Goal: Obtain resource: Download file/media

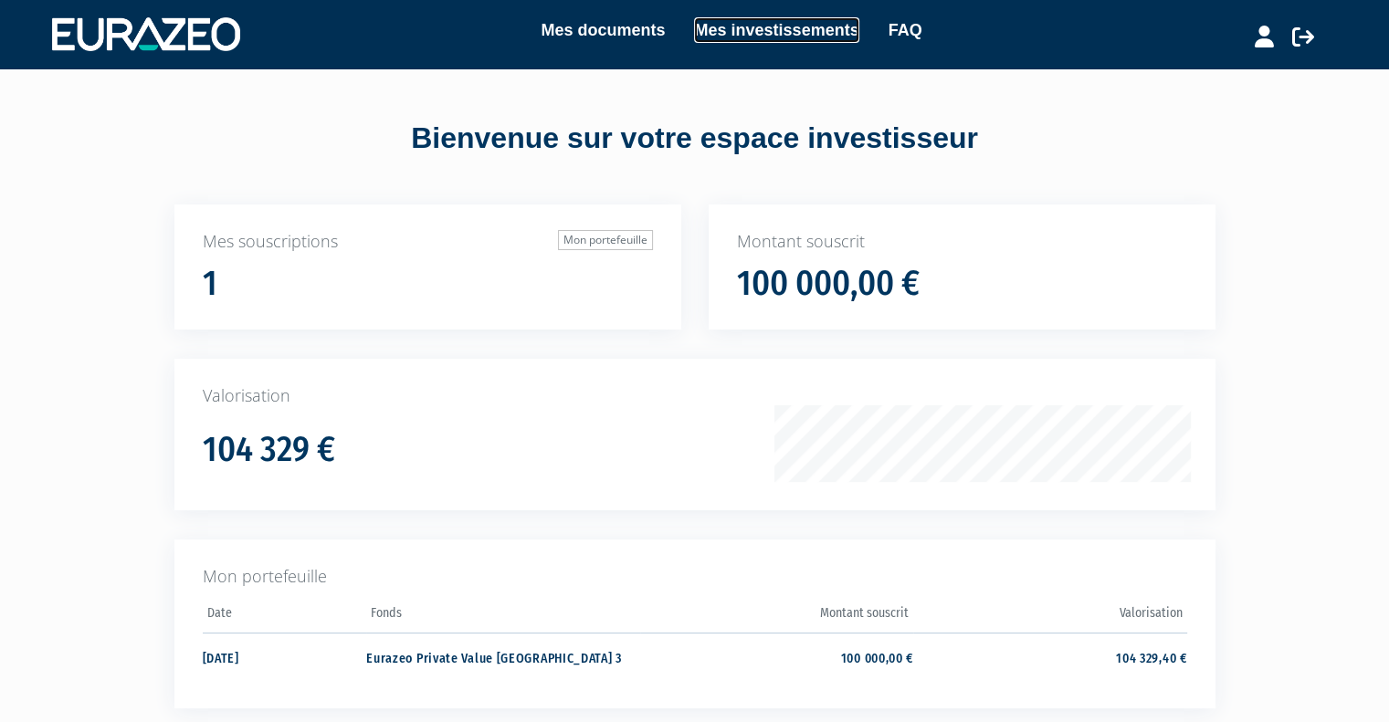
click at [815, 30] on link "Mes investissements" at bounding box center [776, 30] width 164 height 26
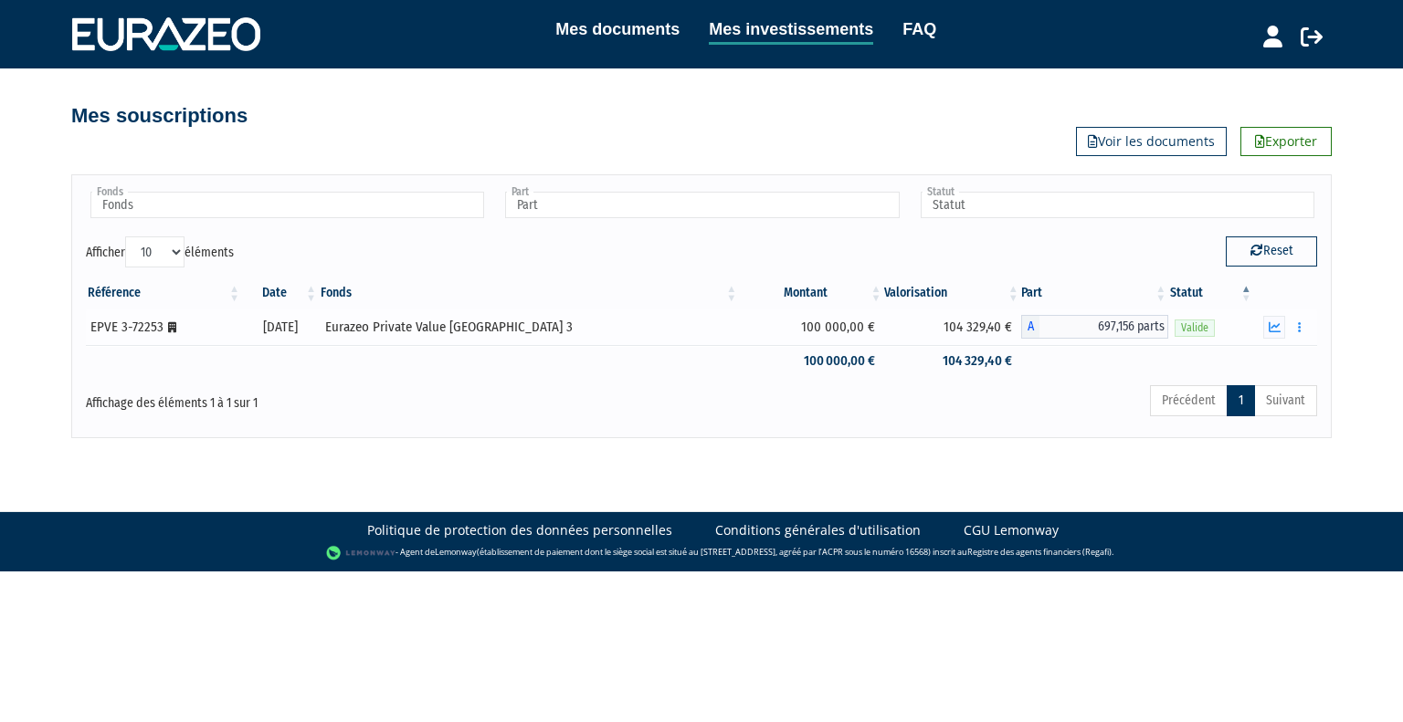
click at [168, 328] on icon at bounding box center [172, 327] width 8 height 11
click at [1277, 251] on button "Reset" at bounding box center [1270, 251] width 91 height 29
type input "Fonds"
type input "Part"
type input "Statut"
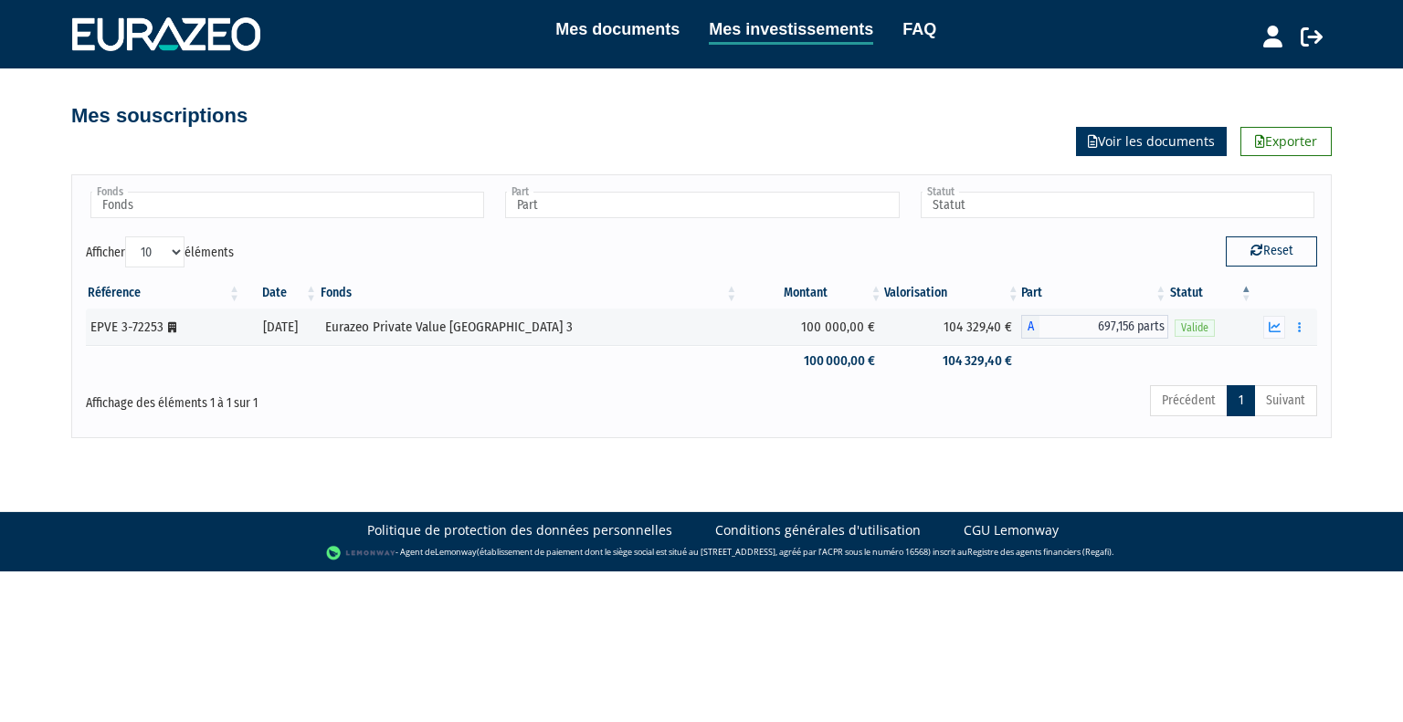
click at [1164, 145] on link "Voir les documents" at bounding box center [1151, 141] width 151 height 29
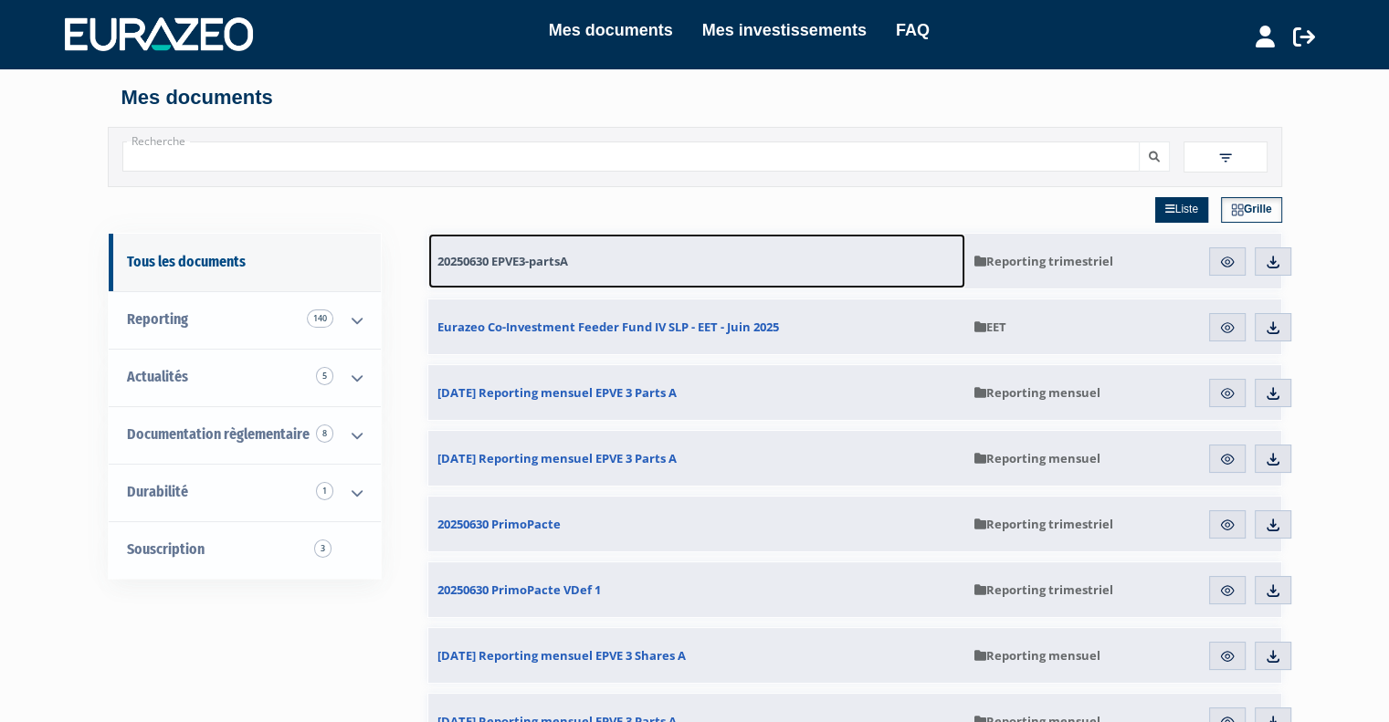
click at [516, 254] on span "20250630 EPVE3-partsA" at bounding box center [502, 261] width 131 height 16
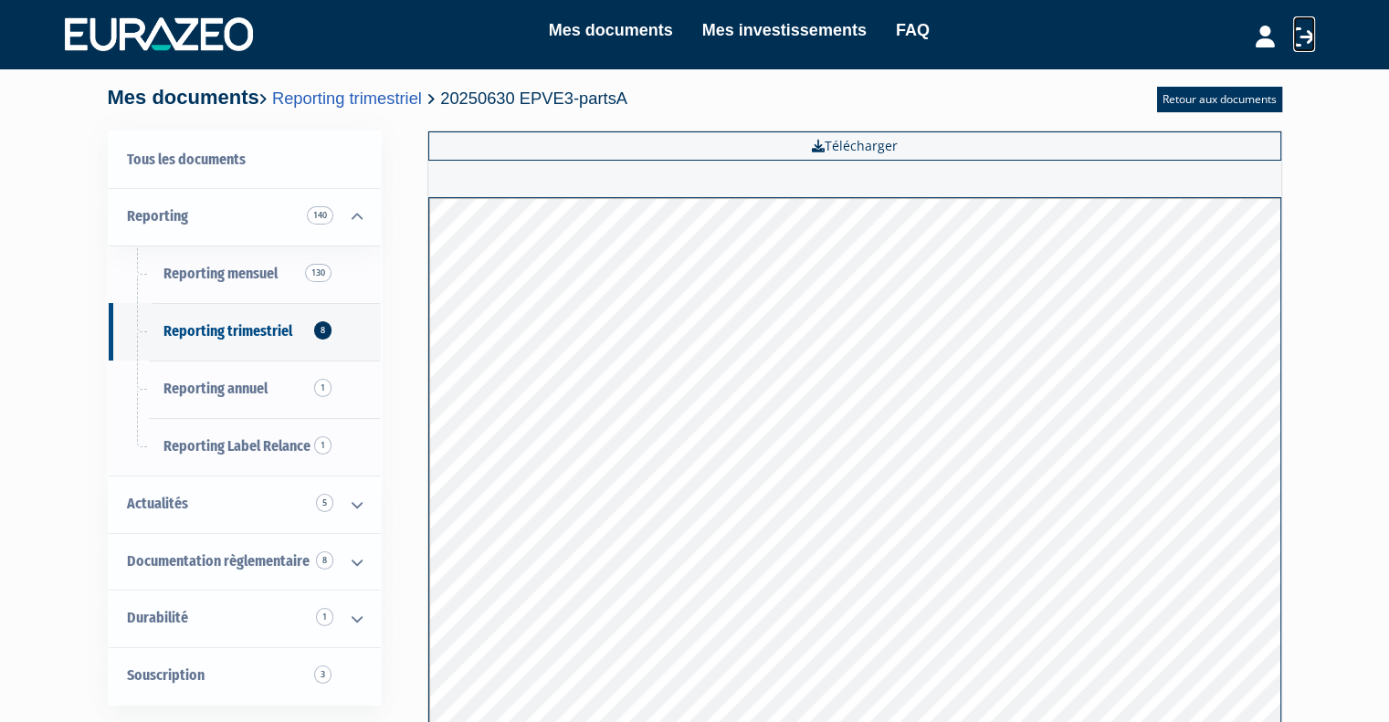
click at [1302, 40] on icon at bounding box center [1304, 37] width 22 height 22
